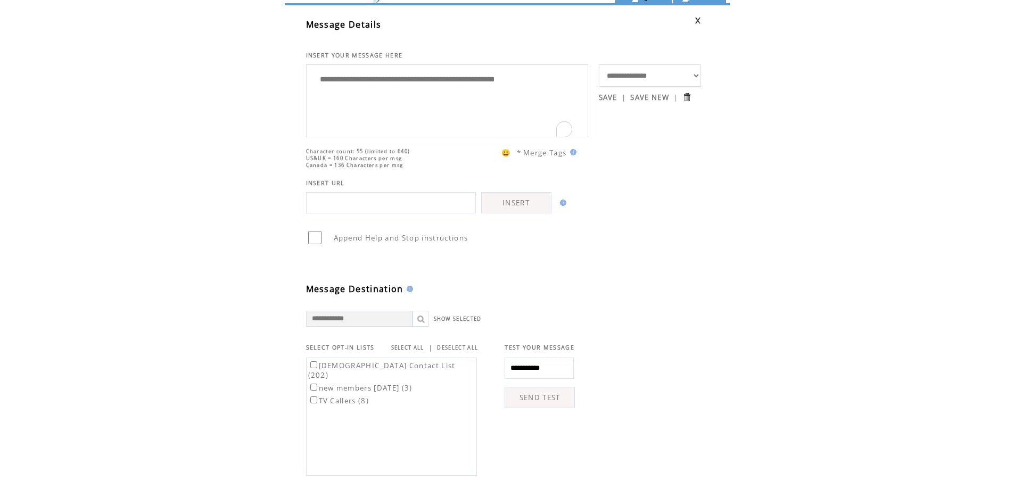
scroll to position [53, 0]
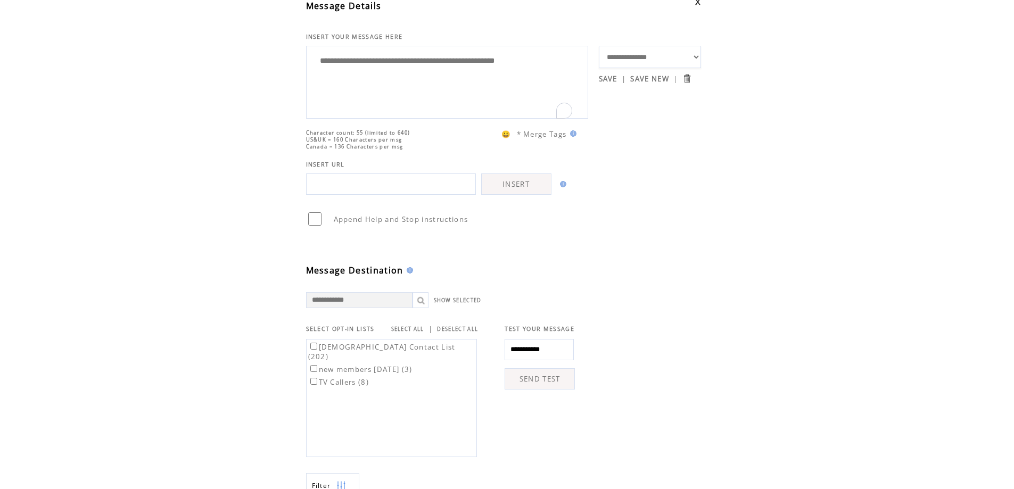
type textarea "**********"
click at [416, 333] on link "SELECT ALL" at bounding box center [407, 329] width 33 height 7
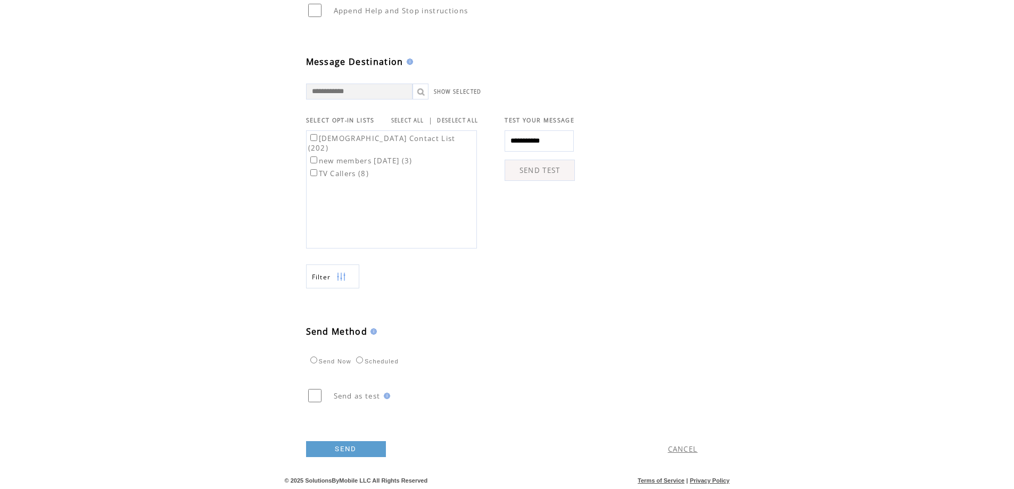
scroll to position [278, 0]
click at [331, 449] on link "SEND" at bounding box center [346, 449] width 80 height 16
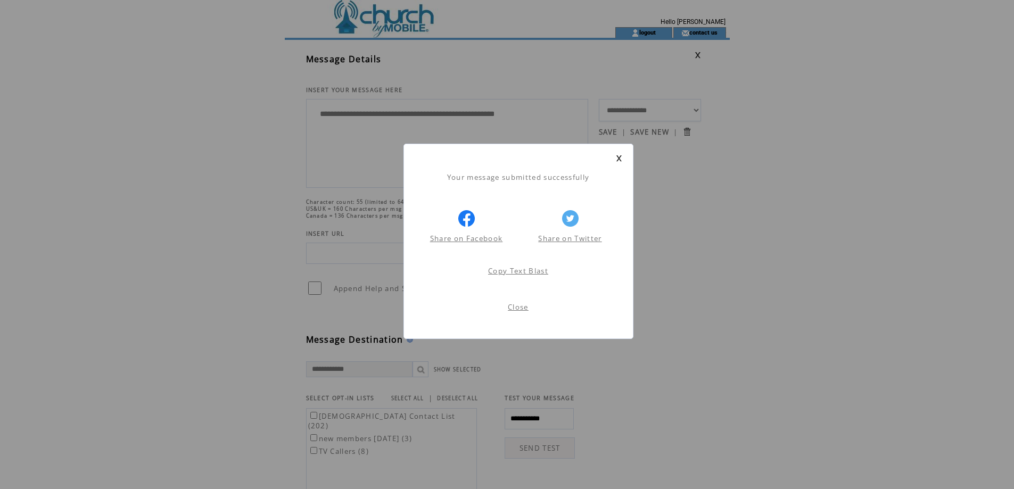
scroll to position [1, 0]
click at [525, 308] on link "Close" at bounding box center [518, 307] width 21 height 10
